Goal: Task Accomplishment & Management: Manage account settings

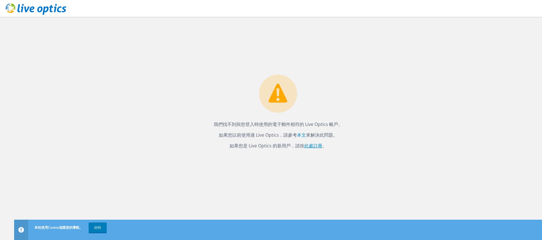
click at [313, 147] on font "此處註冊" at bounding box center [313, 146] width 18 height 6
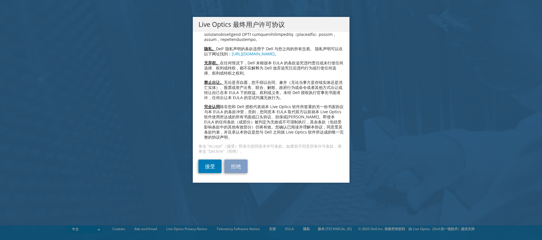
scroll to position [1265, 0]
click at [207, 165] on link "接受" at bounding box center [209, 166] width 23 height 14
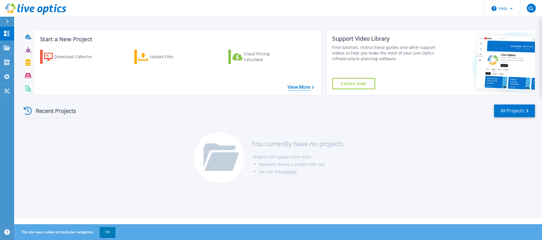
click at [303, 90] on link "View More" at bounding box center [301, 86] width 26 height 5
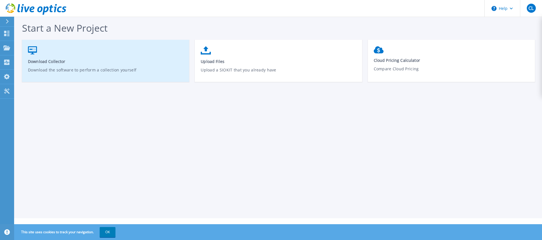
click at [41, 65] on link "Download Collector Download the software to perform a collection yourself" at bounding box center [105, 63] width 167 height 40
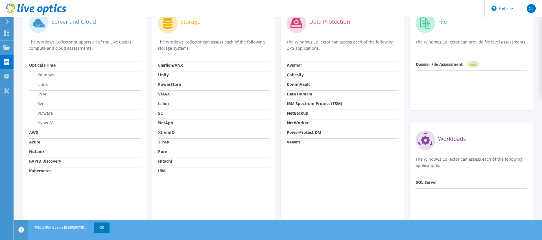
scroll to position [183, 0]
click at [167, 122] on strong "NetApp" at bounding box center [165, 122] width 15 height 5
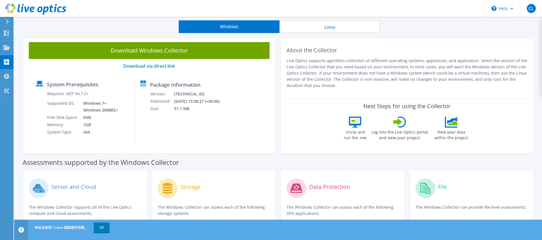
scroll to position [18, 0]
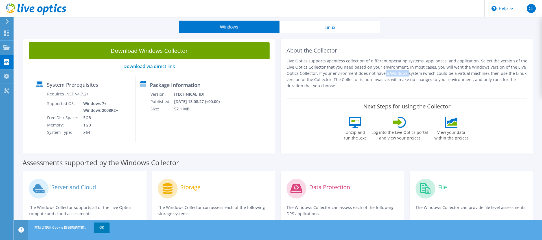
drag, startPoint x: 347, startPoint y: 74, endPoint x: 459, endPoint y: 96, distance: 114.2
click at [459, 96] on div "About the Collector Live Optics supports agentless collection of different oper…" at bounding box center [407, 95] width 252 height 117
click at [463, 88] on p "Live Optics supports agentless collection of different operating systems, appli…" at bounding box center [406, 73] width 241 height 31
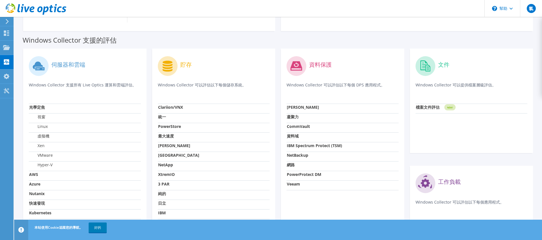
scroll to position [102, 0]
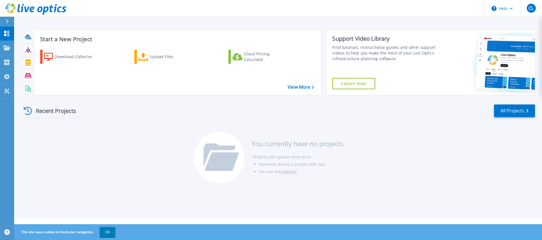
click at [7, 23] on icon at bounding box center [7, 21] width 3 height 5
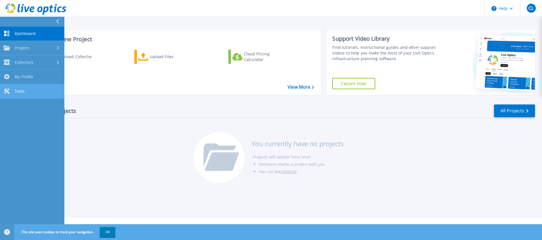
click at [27, 87] on link "Tools Tools" at bounding box center [32, 91] width 64 height 14
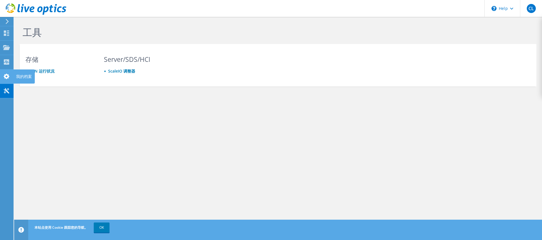
click at [9, 77] on icon at bounding box center [6, 76] width 7 height 5
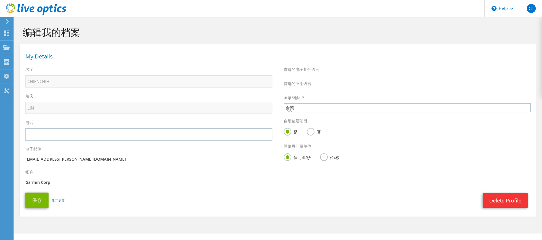
select select "220"
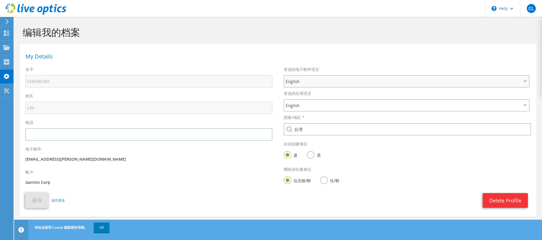
click at [376, 80] on span "English" at bounding box center [404, 81] width 236 height 7
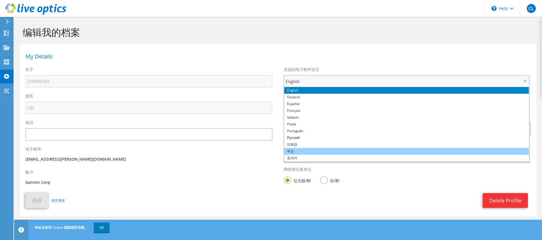
click at [319, 149] on li "中文" at bounding box center [406, 151] width 244 height 7
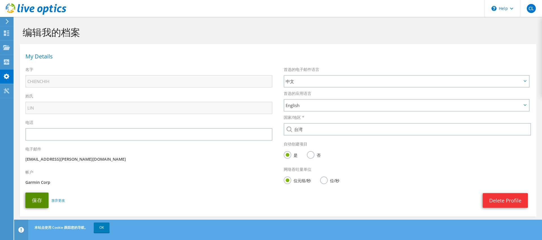
click at [36, 204] on button "保存" at bounding box center [36, 200] width 23 height 16
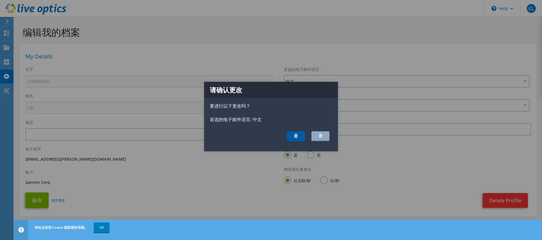
click at [299, 136] on button "是" at bounding box center [296, 136] width 18 height 10
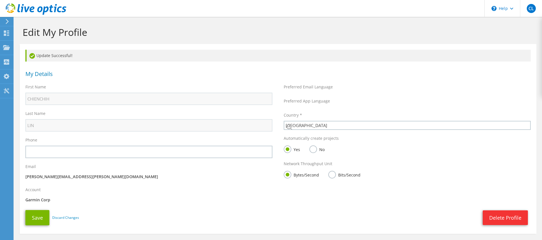
select select "220"
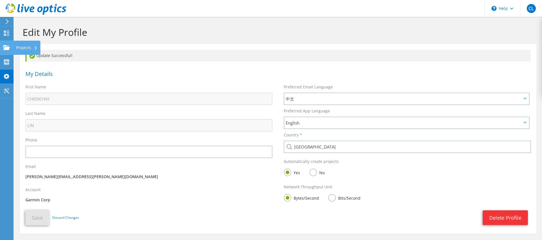
click at [5, 50] on div at bounding box center [6, 48] width 7 height 6
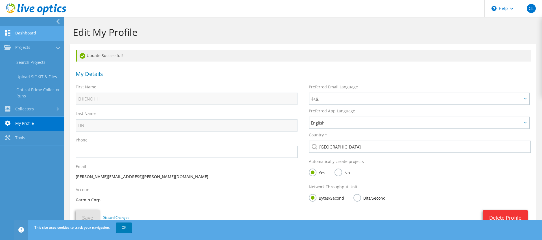
drag, startPoint x: 23, startPoint y: 36, endPoint x: 36, endPoint y: 75, distance: 40.3
click at [32, 113] on link "Collectors" at bounding box center [32, 109] width 64 height 14
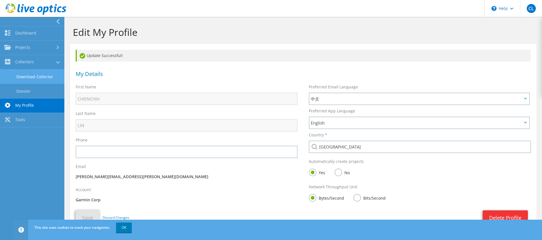
click at [54, 78] on link "Download Collector" at bounding box center [32, 76] width 64 height 14
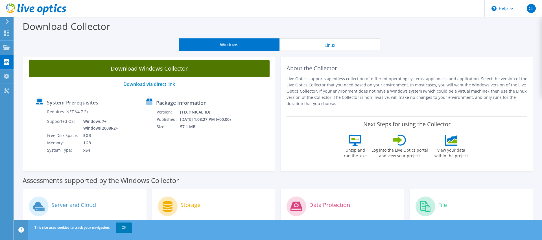
click at [185, 70] on link "Download Windows Collector" at bounding box center [149, 68] width 241 height 17
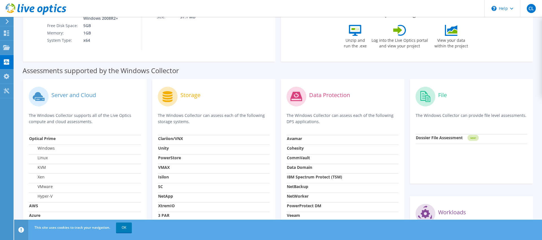
scroll to position [133, 0]
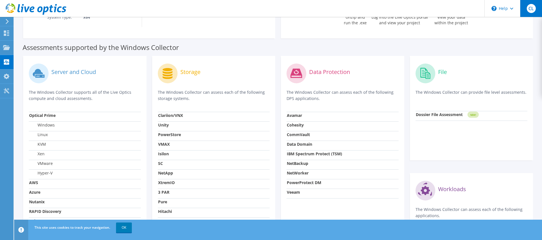
click at [535, 9] on span "CL" at bounding box center [531, 8] width 9 height 9
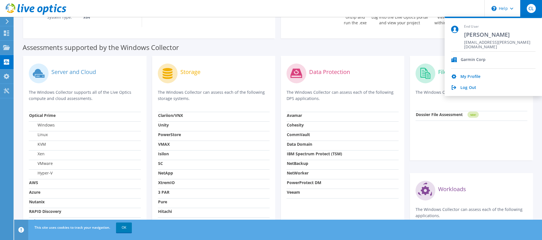
click at [465, 60] on div "Garmin Corp" at bounding box center [473, 59] width 25 height 5
click at [466, 60] on div "Garmin Corp" at bounding box center [473, 59] width 25 height 5
click at [465, 78] on link "My Profile" at bounding box center [470, 76] width 20 height 5
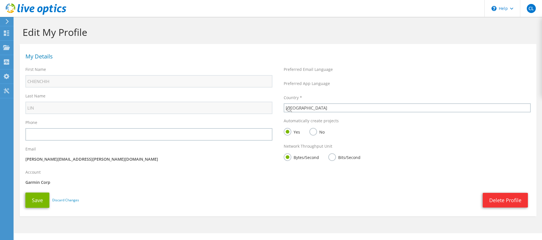
select select "220"
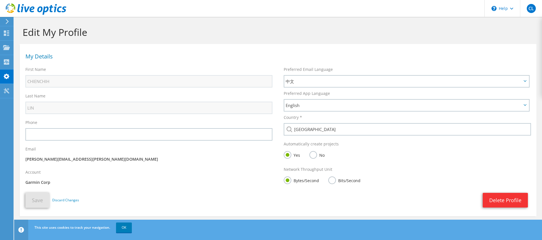
scroll to position [10, 0]
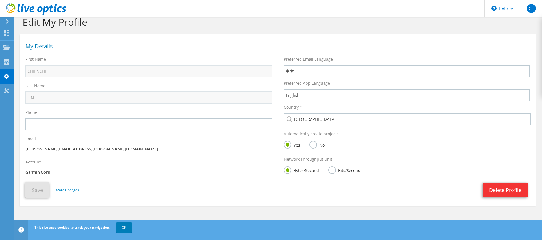
click at [37, 172] on p "Garmin Corp" at bounding box center [148, 172] width 247 height 6
click at [91, 166] on div "Account Garmin Corp" at bounding box center [149, 167] width 258 height 23
click at [88, 175] on p "Garmin Corp" at bounding box center [148, 172] width 247 height 6
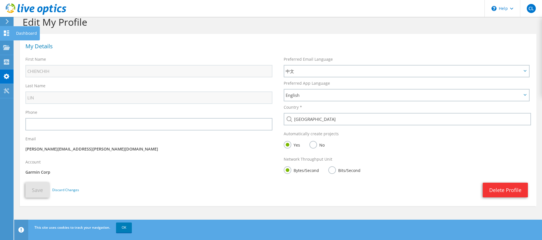
click at [8, 33] on icon at bounding box center [6, 32] width 7 height 5
click at [21, 35] on div "Dashboard" at bounding box center [26, 33] width 27 height 14
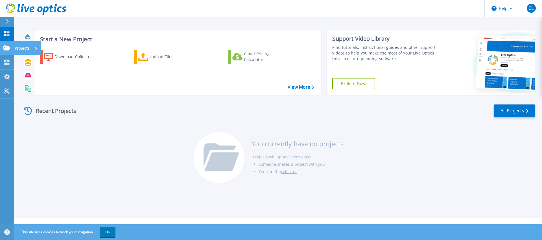
click at [5, 54] on link "Projects Projects" at bounding box center [7, 48] width 14 height 14
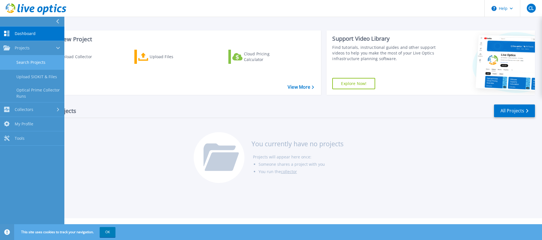
click at [40, 68] on link "Search Projects" at bounding box center [32, 62] width 64 height 14
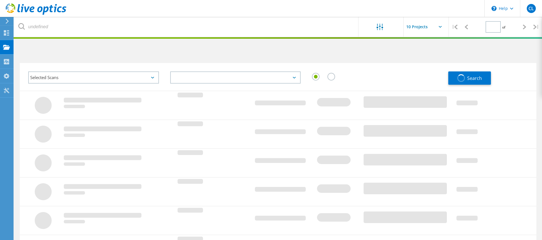
type input "1"
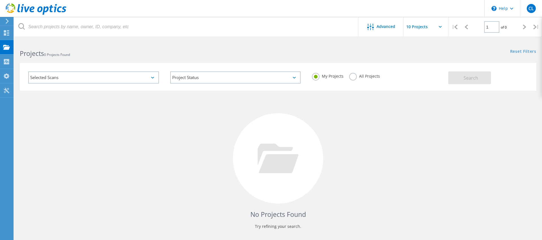
click at [130, 78] on div "Selected Scans" at bounding box center [93, 77] width 131 height 12
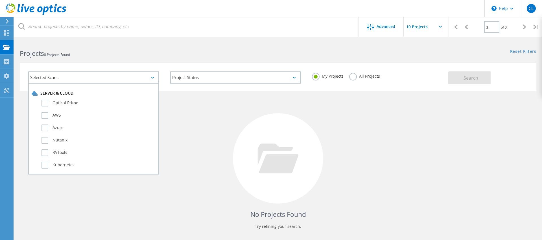
click at [253, 137] on div at bounding box center [278, 158] width 90 height 90
